Goal: Task Accomplishment & Management: Manage account settings

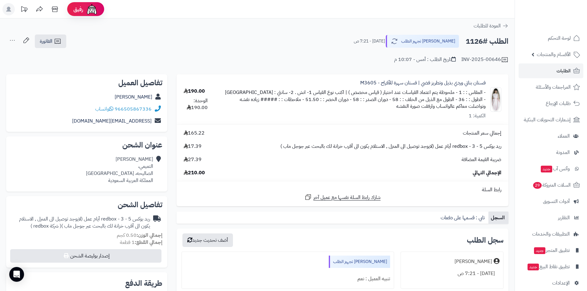
click at [550, 74] on link "الطلبات" at bounding box center [551, 70] width 65 height 15
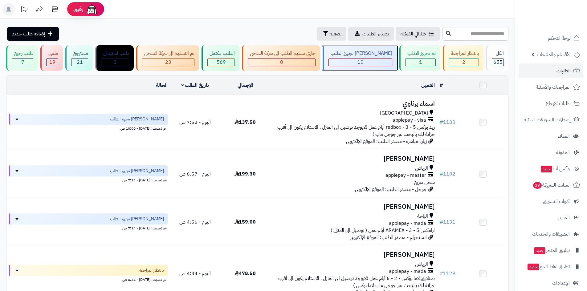
drag, startPoint x: 0, startPoint y: 0, endPoint x: 374, endPoint y: 62, distance: 378.9
click at [374, 62] on div "10" at bounding box center [360, 62] width 63 height 7
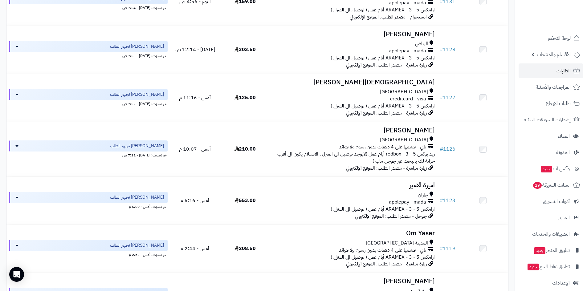
scroll to position [215, 0]
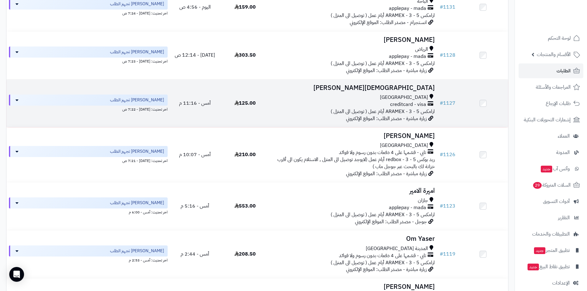
click at [361, 86] on h3 "[DEMOGRAPHIC_DATA][PERSON_NAME]" at bounding box center [354, 87] width 162 height 7
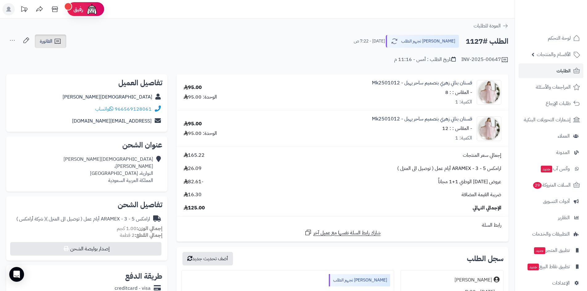
click at [60, 41] on icon at bounding box center [57, 41] width 7 height 7
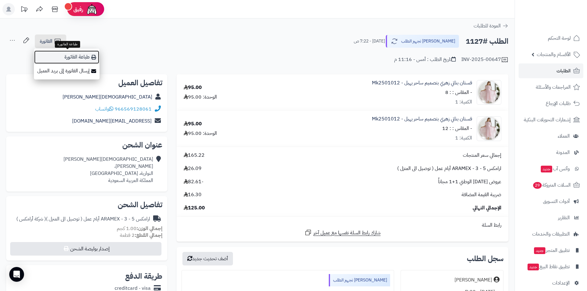
click at [84, 58] on link "طباعة الفاتورة" at bounding box center [67, 57] width 66 height 14
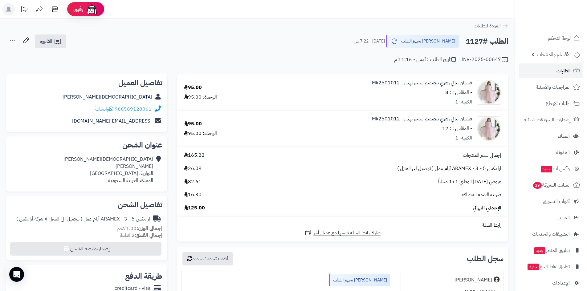
click at [541, 71] on link "الطلبات" at bounding box center [551, 70] width 65 height 15
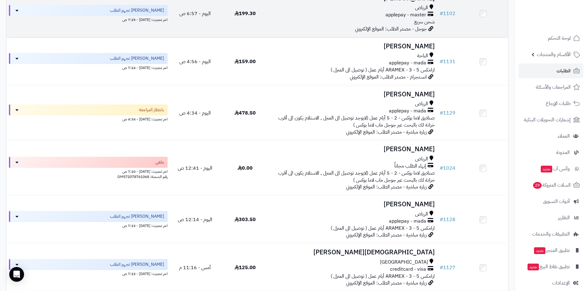
scroll to position [185, 0]
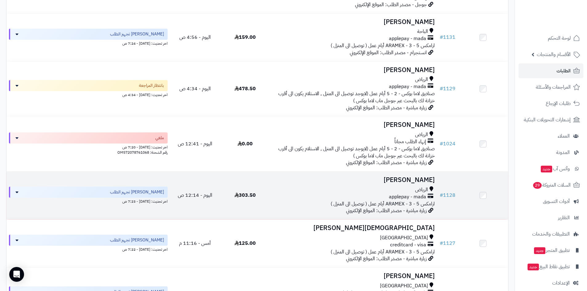
click at [386, 177] on h3 "[PERSON_NAME]" at bounding box center [354, 180] width 162 height 7
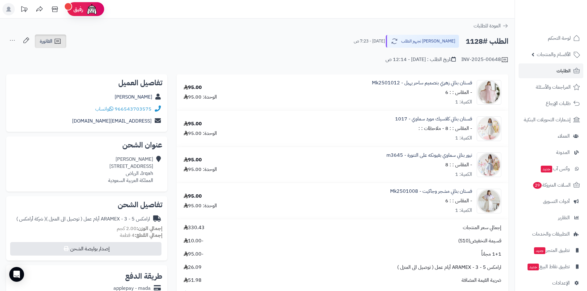
click at [63, 43] on link "الفاتورة" at bounding box center [50, 42] width 31 height 14
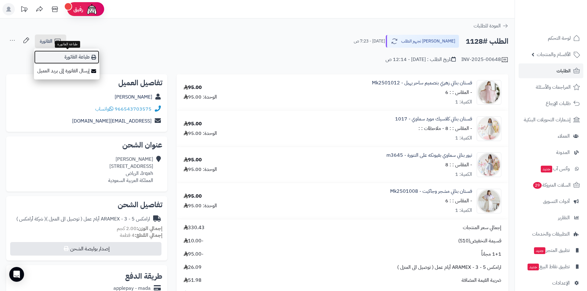
click at [82, 56] on link "طباعة الفاتورة" at bounding box center [67, 57] width 66 height 14
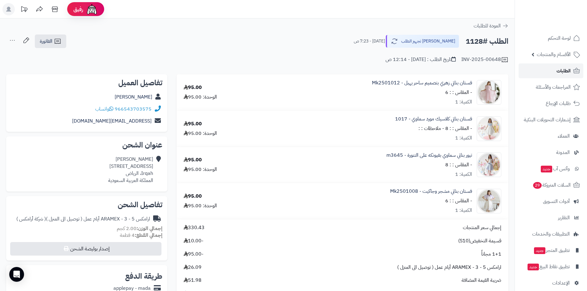
click at [545, 74] on link "الطلبات" at bounding box center [551, 70] width 65 height 15
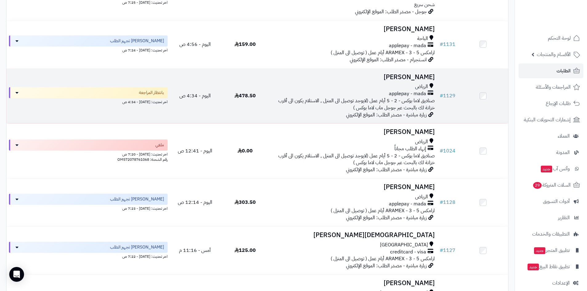
scroll to position [185, 0]
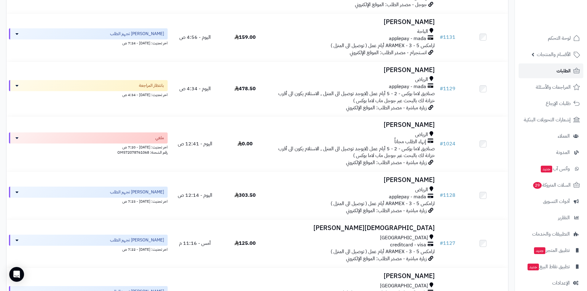
click at [548, 71] on link "الطلبات" at bounding box center [551, 70] width 65 height 15
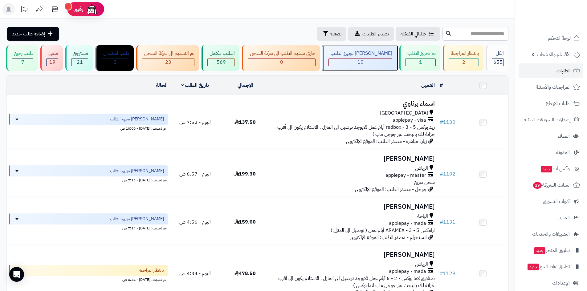
click at [375, 55] on div "[PERSON_NAME] تجهيز الطلب" at bounding box center [360, 53] width 64 height 7
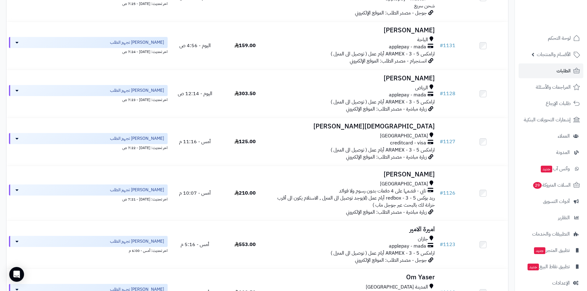
scroll to position [177, 0]
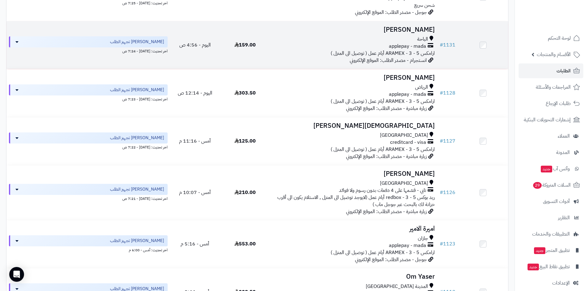
click at [394, 30] on h3 "[PERSON_NAME]" at bounding box center [354, 29] width 162 height 7
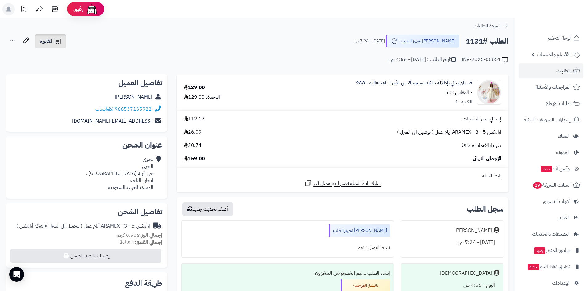
click at [50, 36] on link "الفاتورة" at bounding box center [50, 42] width 31 height 14
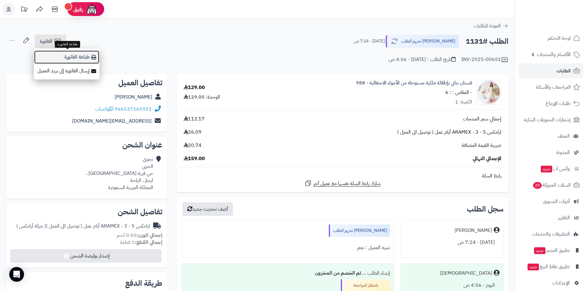
click at [86, 59] on link "طباعة الفاتورة" at bounding box center [67, 57] width 66 height 14
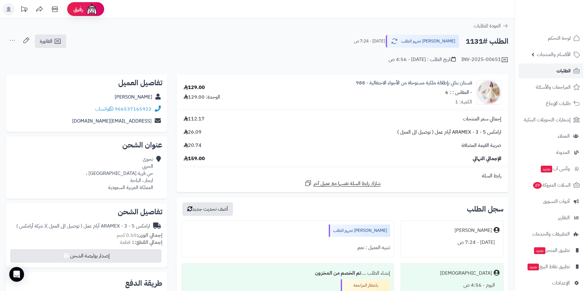
click at [540, 69] on link "الطلبات" at bounding box center [551, 70] width 65 height 15
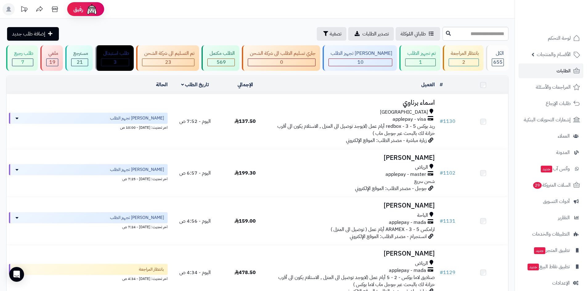
click at [364, 59] on span "10" at bounding box center [360, 62] width 6 height 7
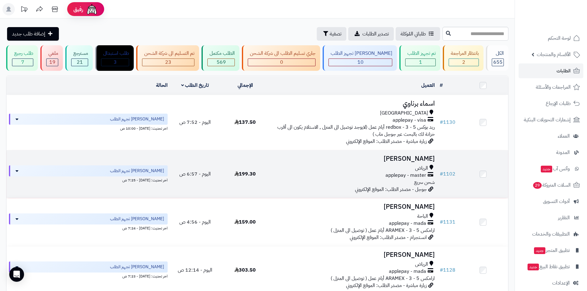
click at [407, 154] on td "تركي عبدالله الرياض applepay - master شحن سريع جوجل - مصدر الطلب: الموقع الإلكت…" at bounding box center [353, 174] width 167 height 48
click at [415, 155] on h3 "تركي عبدالله" at bounding box center [354, 158] width 162 height 7
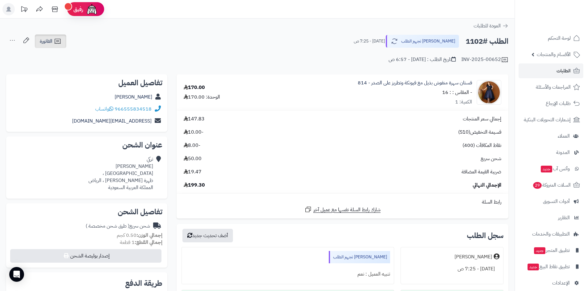
click at [59, 42] on icon at bounding box center [58, 41] width 6 height 5
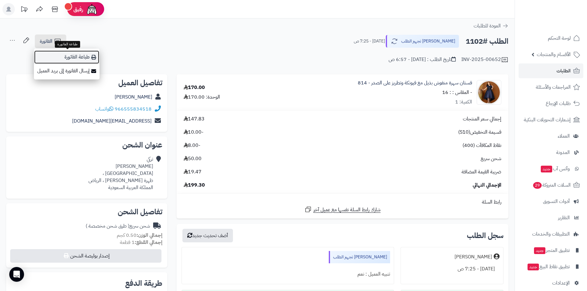
click at [78, 56] on link "طباعة الفاتورة" at bounding box center [67, 57] width 66 height 14
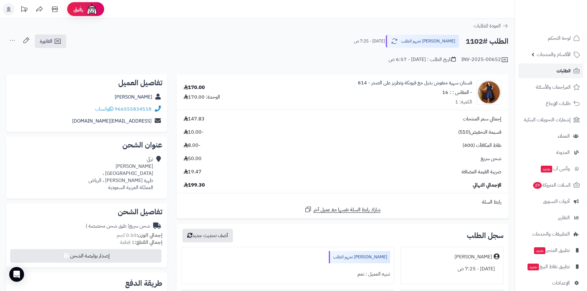
click at [543, 74] on link "الطلبات" at bounding box center [551, 70] width 65 height 15
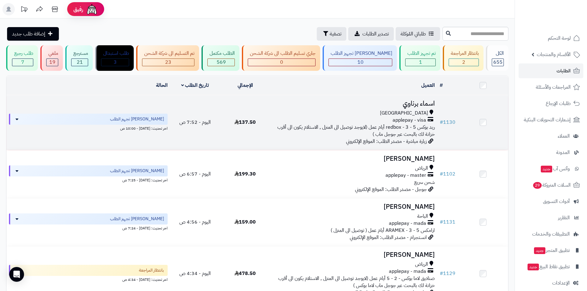
click at [404, 103] on h3 "اسماء برناوي" at bounding box center [354, 103] width 162 height 7
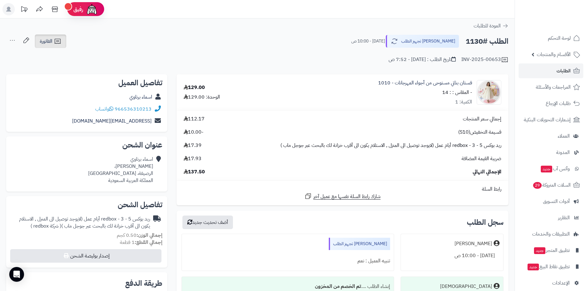
click at [60, 42] on icon at bounding box center [57, 41] width 7 height 7
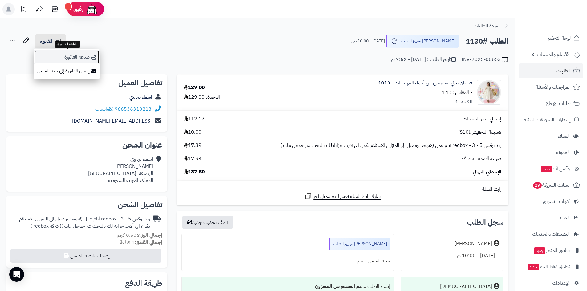
click at [78, 54] on link "طباعة الفاتورة" at bounding box center [67, 57] width 66 height 14
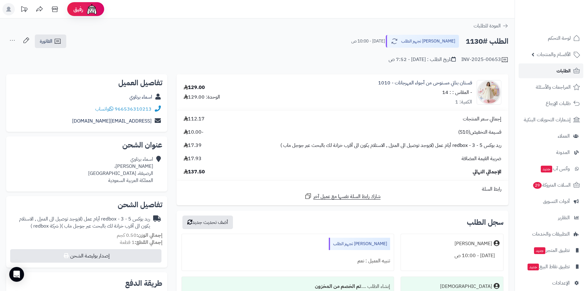
click at [548, 74] on link "الطلبات" at bounding box center [551, 70] width 65 height 15
